Goal: Understand process/instructions: Learn how to perform a task or action

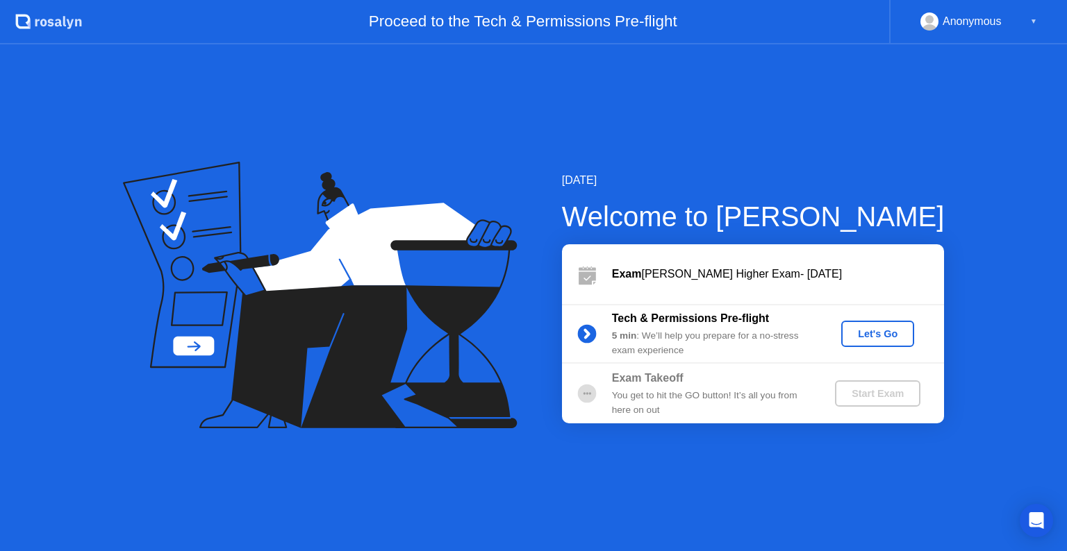
click at [870, 331] on div "Let's Go" at bounding box center [878, 334] width 62 height 11
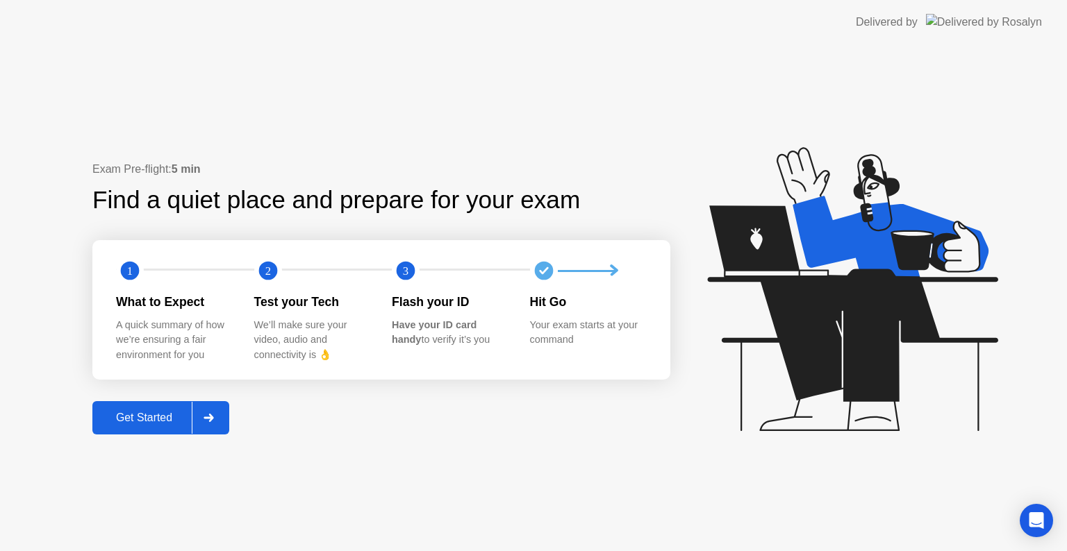
click at [185, 412] on div "Get Started" at bounding box center [144, 418] width 95 height 13
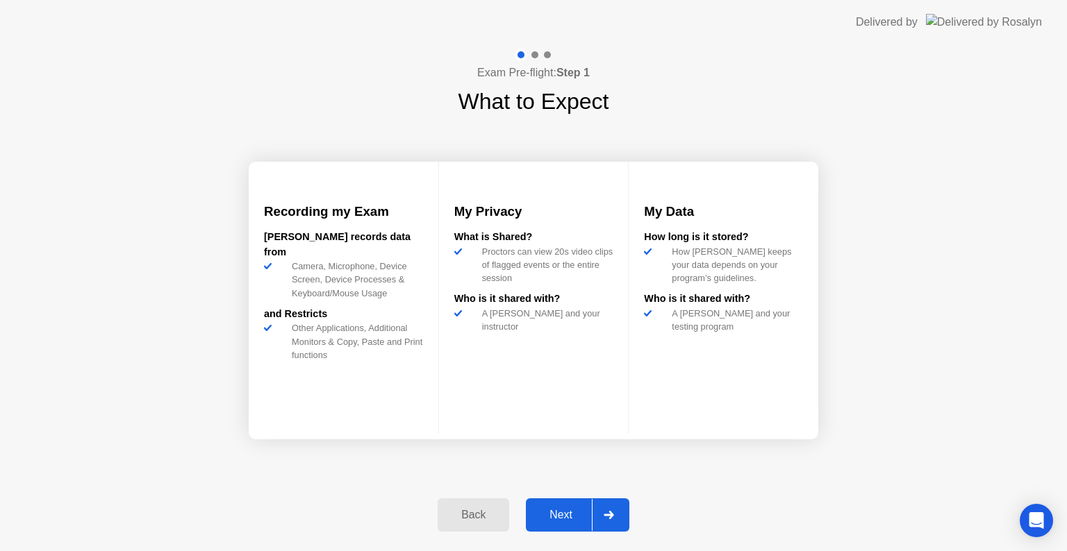
click at [577, 504] on button "Next" at bounding box center [577, 515] width 103 height 33
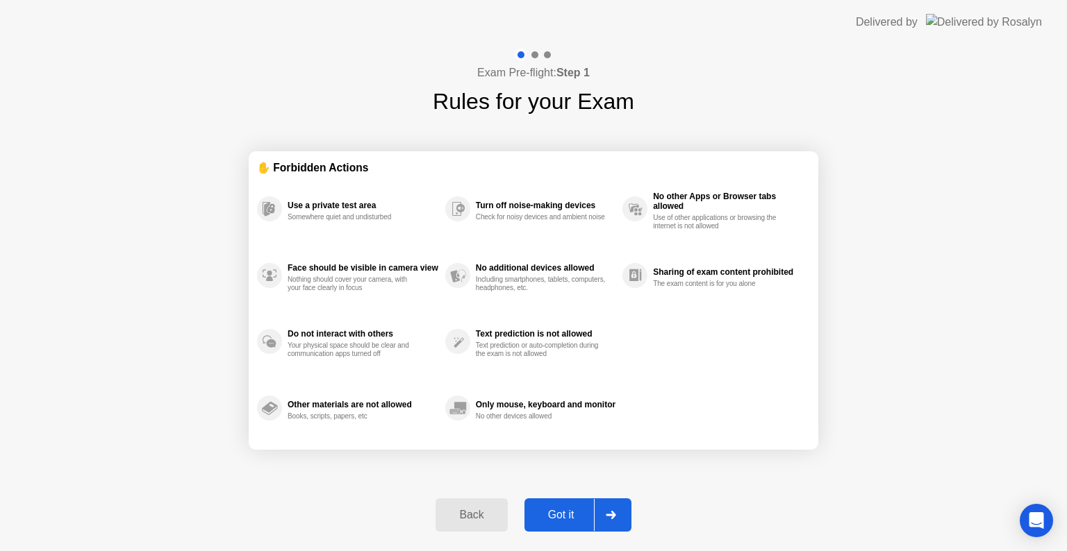
click at [744, 511] on div "Exam Pre-flight: Step 1 Rules for your Exam ✋ Forbidden Actions Use a private t…" at bounding box center [533, 297] width 1067 height 507
click at [547, 512] on div "Got it" at bounding box center [561, 515] width 65 height 13
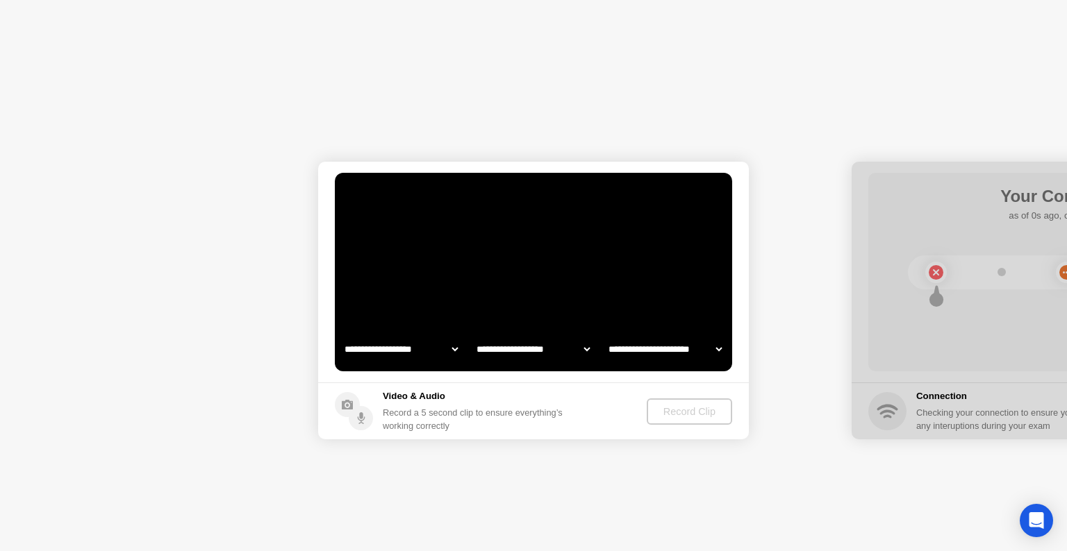
select select "**********"
select select "*******"
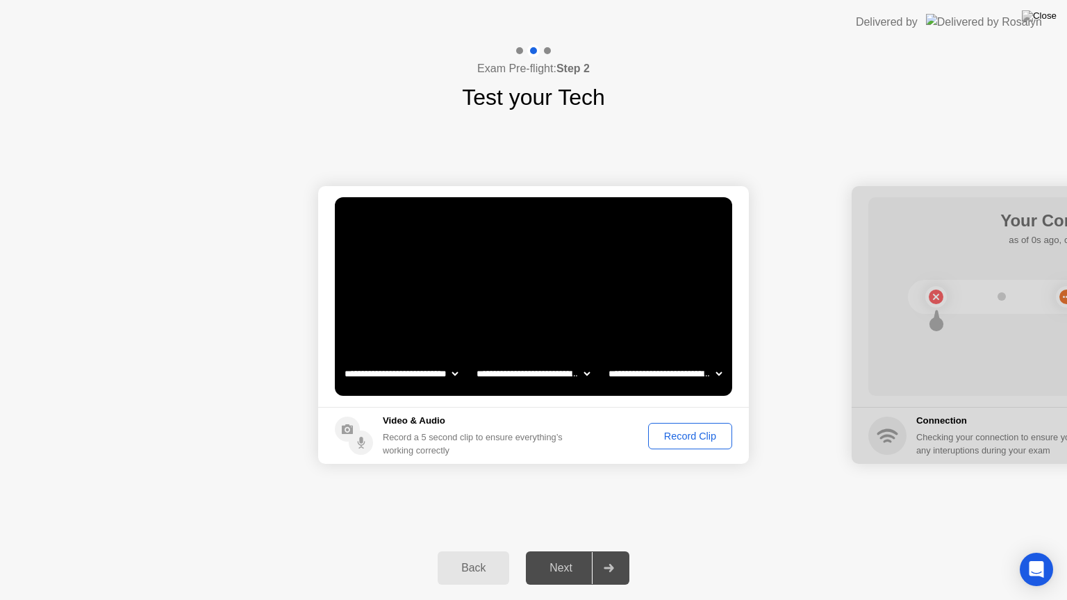
click at [666, 368] on select "**********" at bounding box center [665, 374] width 119 height 28
click at [562, 365] on select "**********" at bounding box center [533, 374] width 119 height 28
click at [677, 433] on div "Record Clip" at bounding box center [690, 436] width 74 height 11
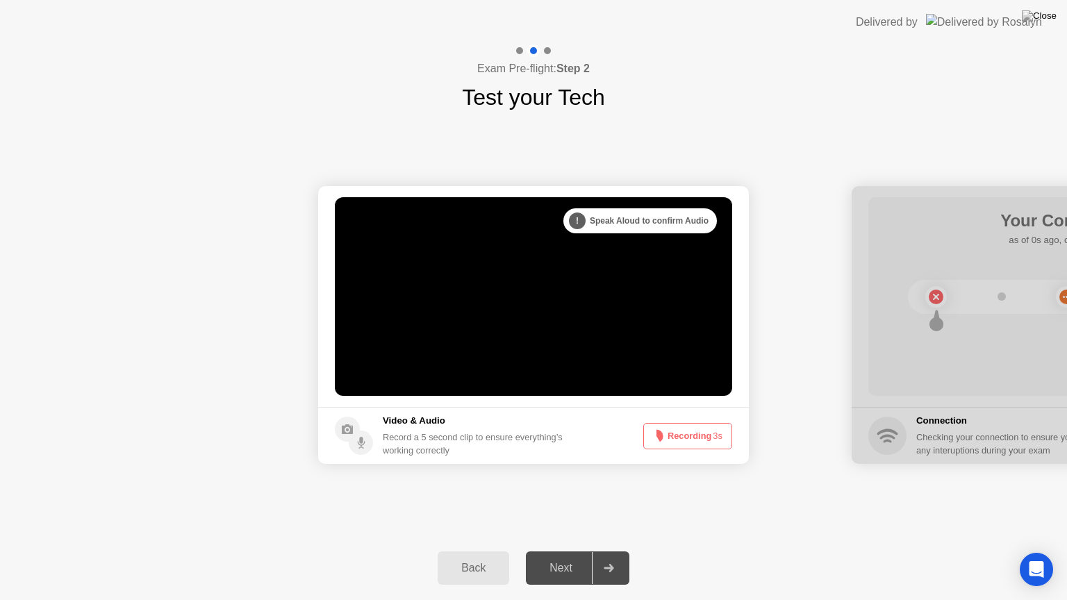
click at [672, 433] on button "Recording 3s" at bounding box center [687, 436] width 89 height 26
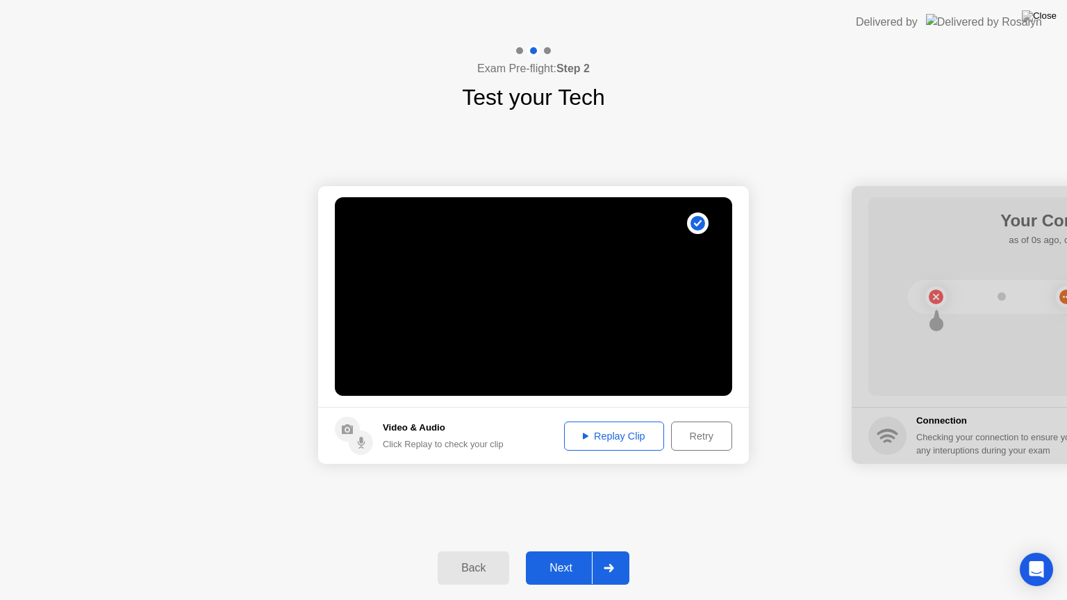
click at [631, 436] on div "Replay Clip" at bounding box center [614, 436] width 90 height 11
click at [625, 431] on div "Replay Clip" at bounding box center [614, 436] width 90 height 11
click at [583, 436] on icon at bounding box center [586, 436] width 6 height 6
click at [574, 551] on div "Next" at bounding box center [561, 568] width 62 height 13
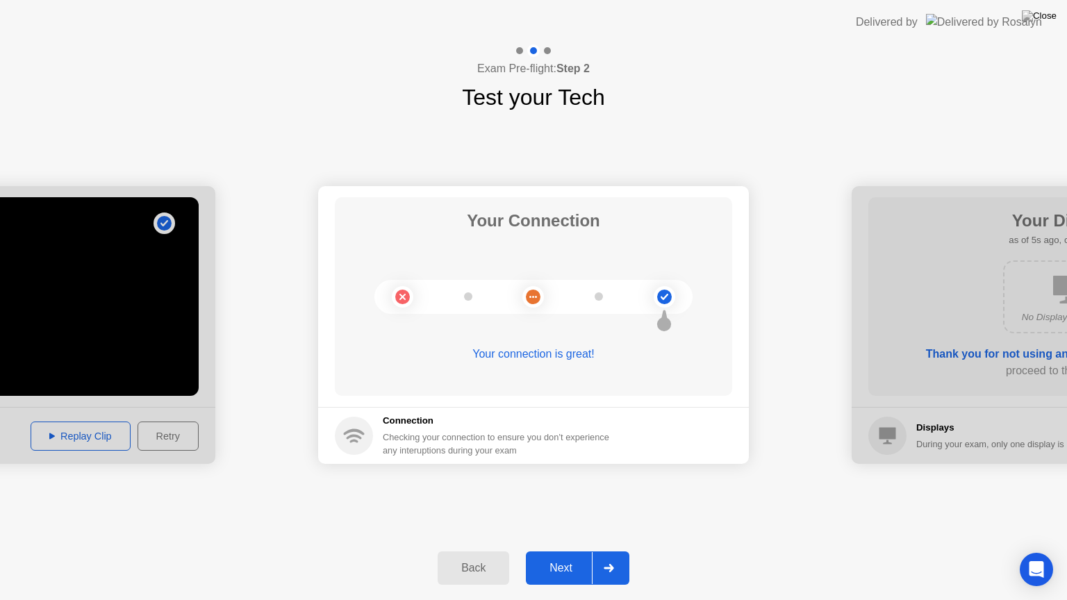
click at [578, 551] on div "Next" at bounding box center [561, 568] width 62 height 13
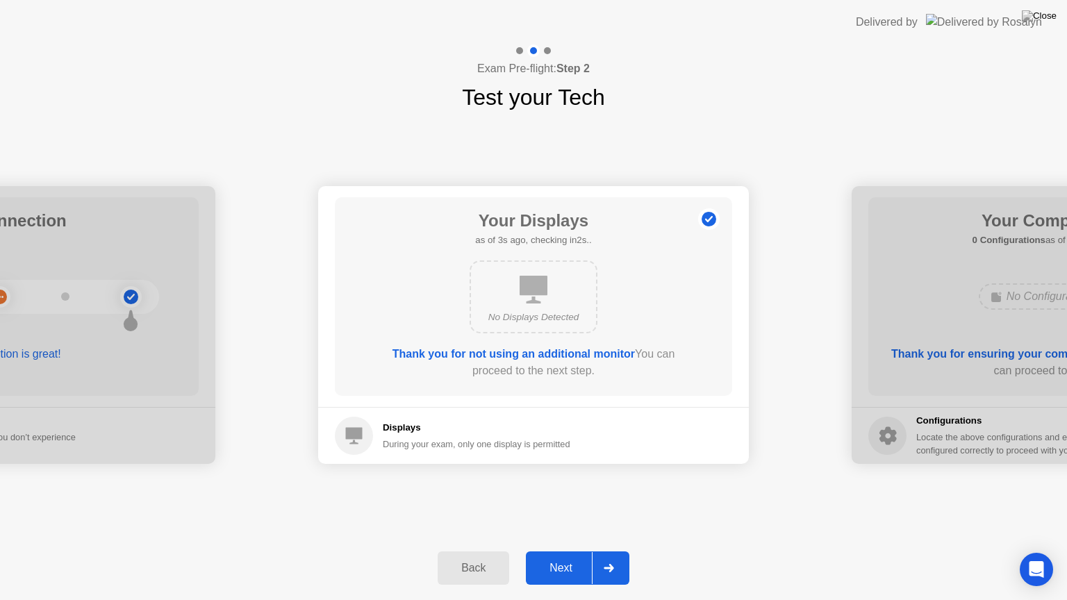
click at [582, 551] on div "Next" at bounding box center [561, 568] width 62 height 13
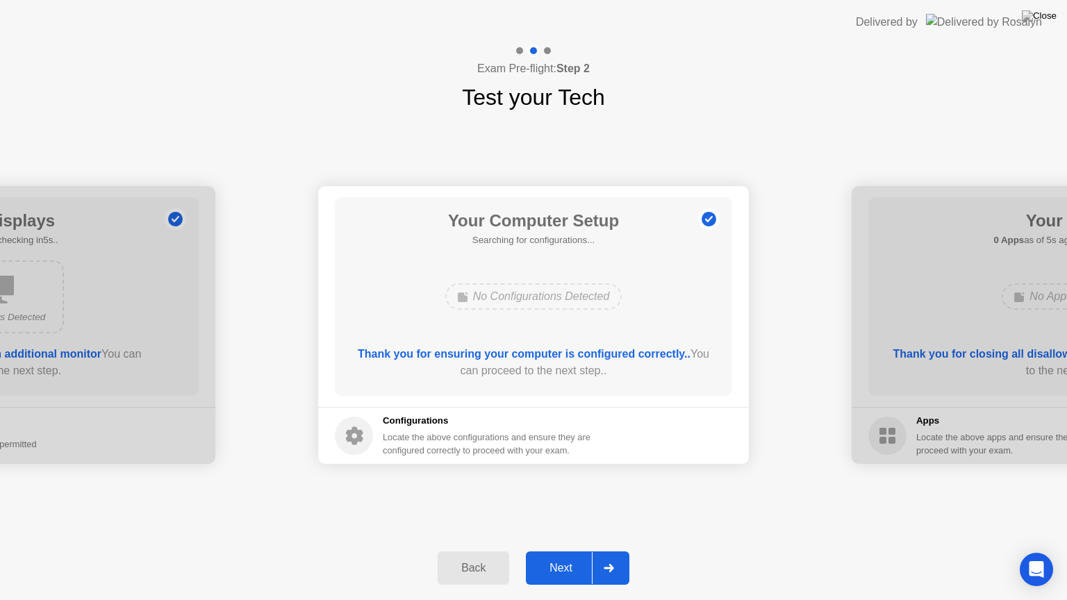
click at [564, 551] on div "Next" at bounding box center [561, 568] width 62 height 13
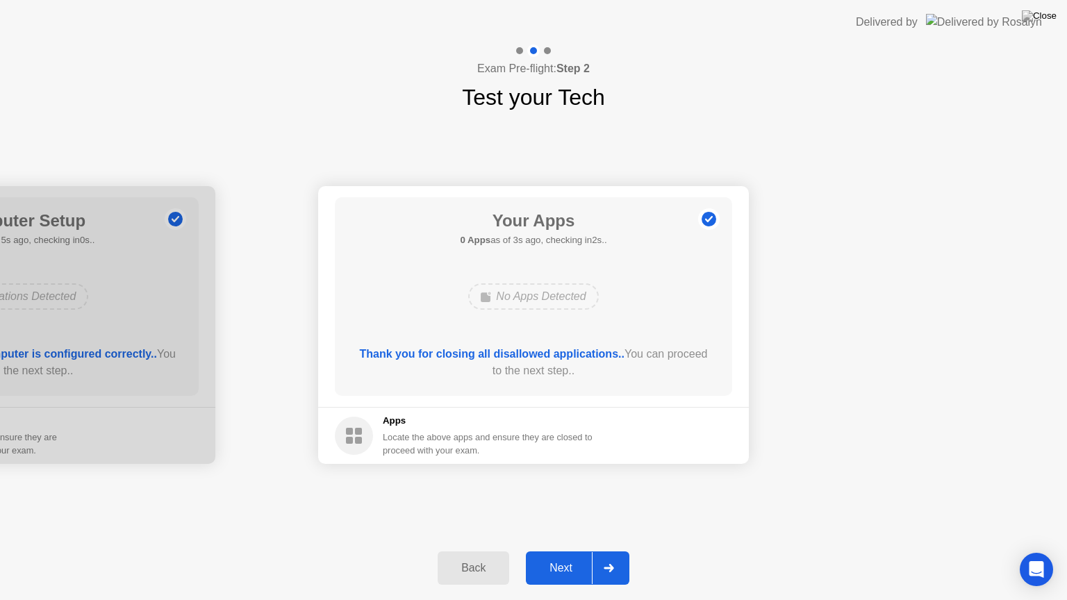
click at [569, 551] on div "Next" at bounding box center [561, 568] width 62 height 13
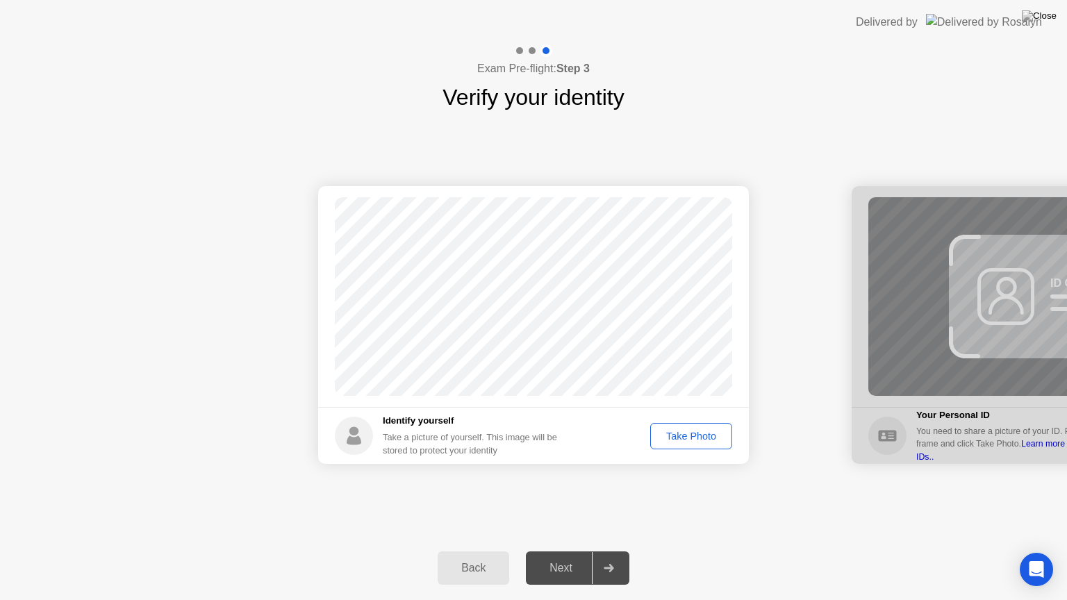
click at [669, 439] on div "Take Photo" at bounding box center [691, 436] width 72 height 11
click at [556, 551] on div "Next" at bounding box center [561, 568] width 62 height 13
